Goal: Task Accomplishment & Management: Manage account settings

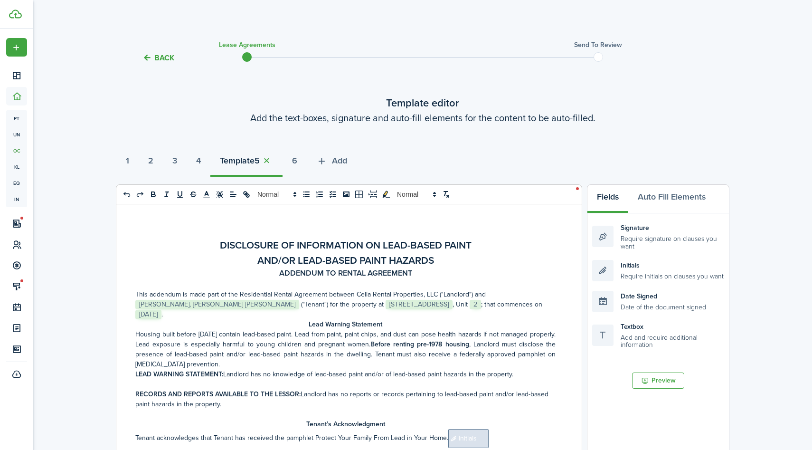
select select "fit"
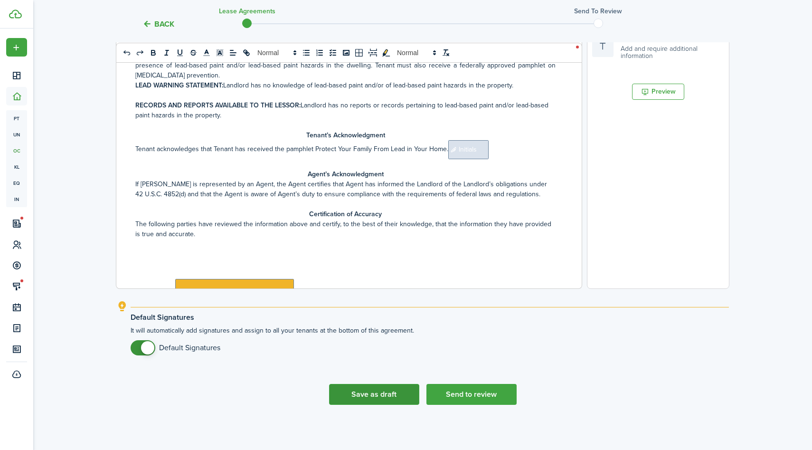
scroll to position [290, 0]
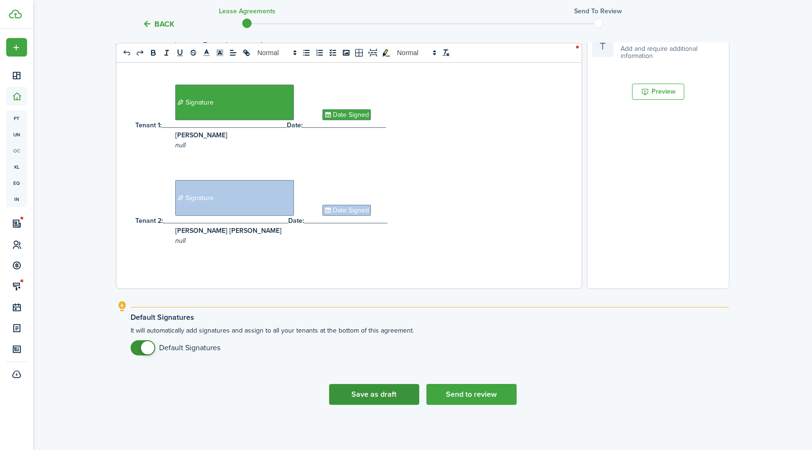
click at [372, 389] on button "Save as draft" at bounding box center [374, 394] width 90 height 21
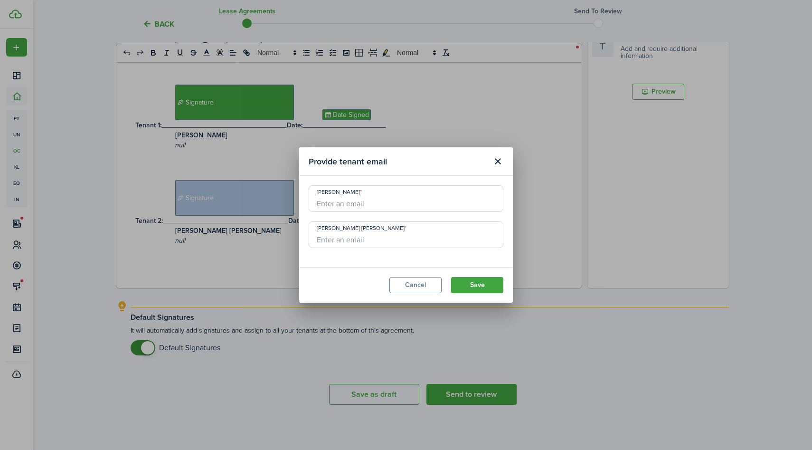
click at [380, 202] on input "[PERSON_NAME]" at bounding box center [406, 198] width 195 height 27
click at [416, 291] on button "Cancel" at bounding box center [416, 285] width 52 height 16
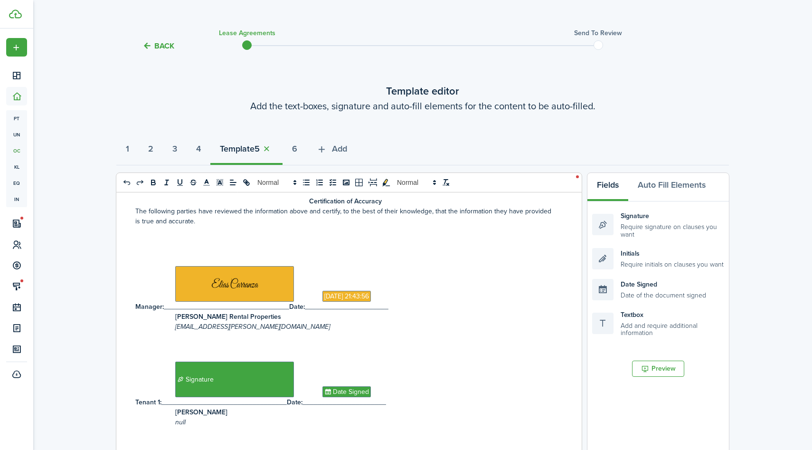
scroll to position [0, 0]
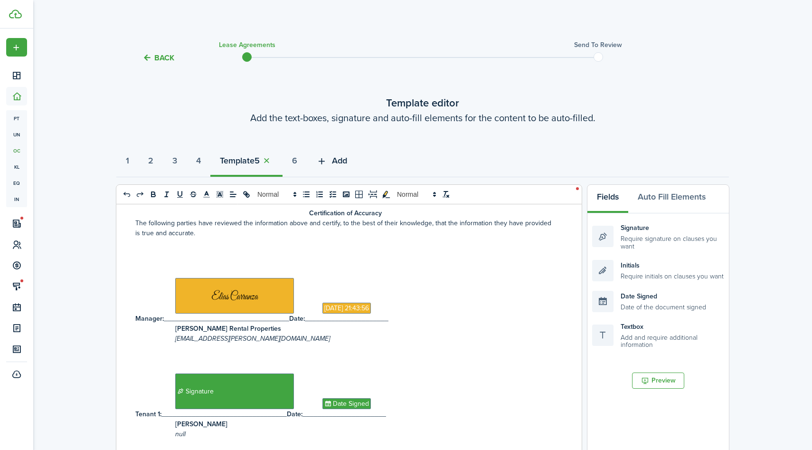
click at [347, 166] on span "Add" at bounding box center [339, 160] width 15 height 13
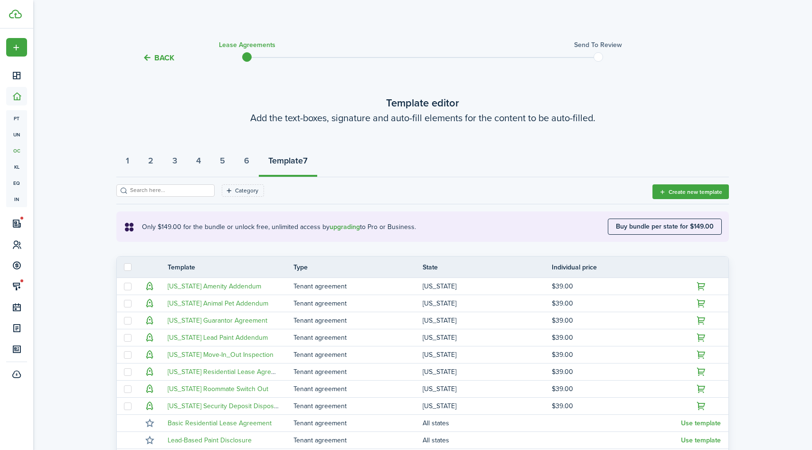
click at [151, 53] on button "Back" at bounding box center [159, 58] width 32 height 10
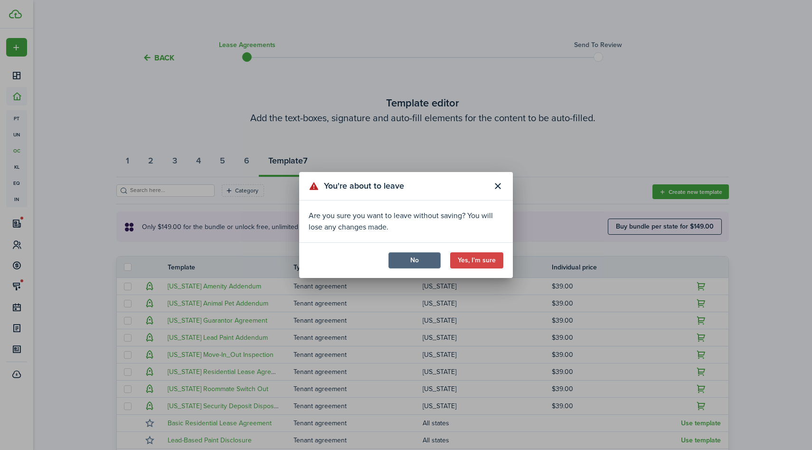
click at [405, 263] on button "No" at bounding box center [415, 260] width 52 height 16
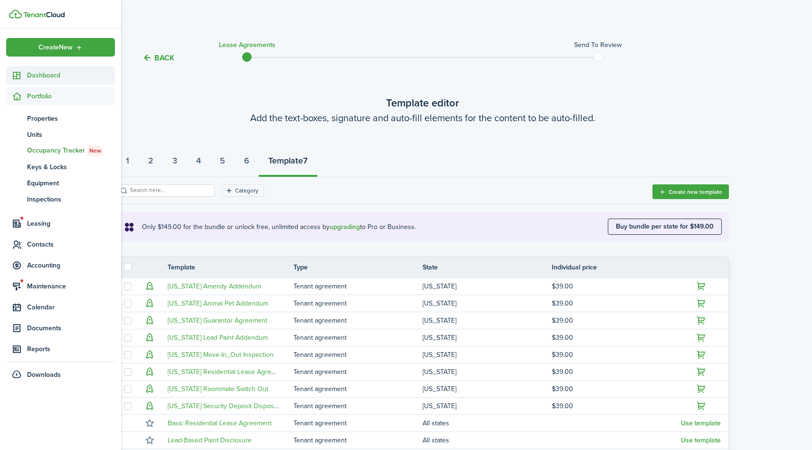
click at [35, 76] on span "Dashboard" at bounding box center [71, 75] width 88 height 10
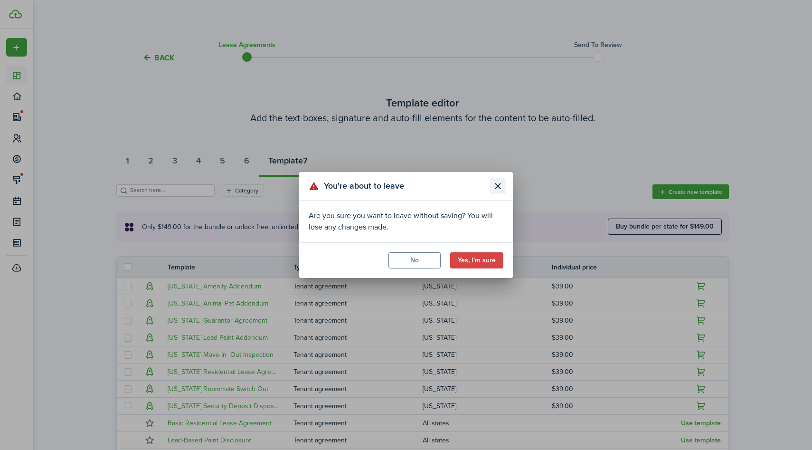
click at [499, 182] on button "Close modal" at bounding box center [498, 186] width 16 height 16
